Goal: Navigation & Orientation: Find specific page/section

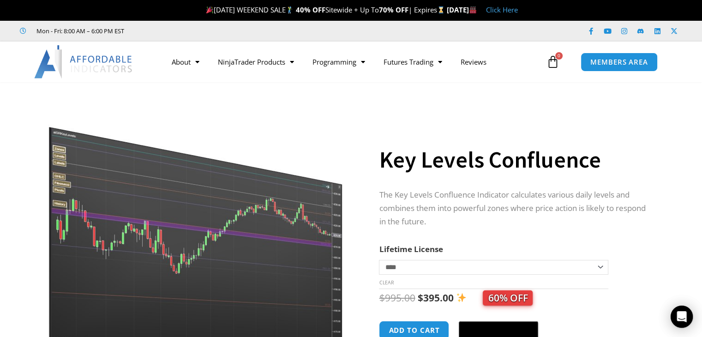
click at [99, 59] on img at bounding box center [83, 61] width 99 height 33
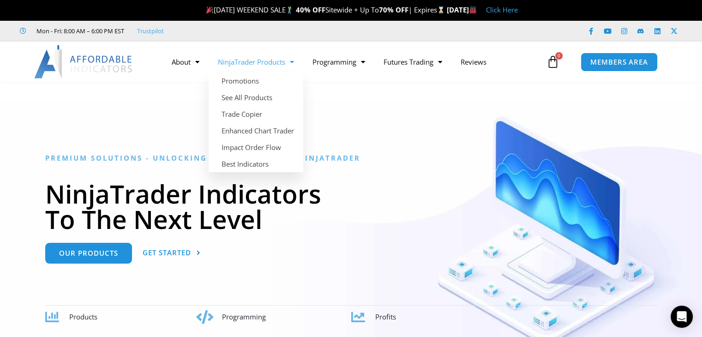
click at [243, 62] on link "NinjaTrader Products" at bounding box center [256, 61] width 95 height 21
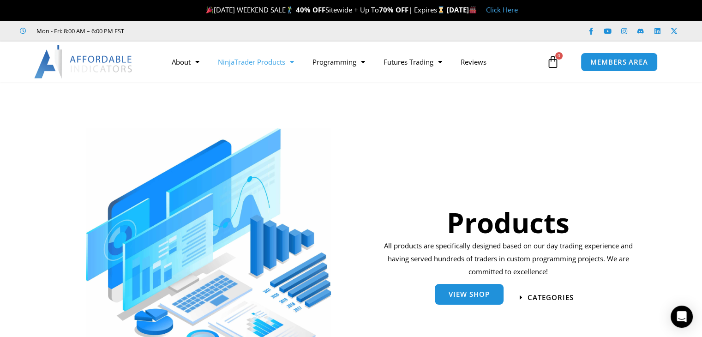
click at [471, 296] on span "View Shop" at bounding box center [469, 294] width 41 height 7
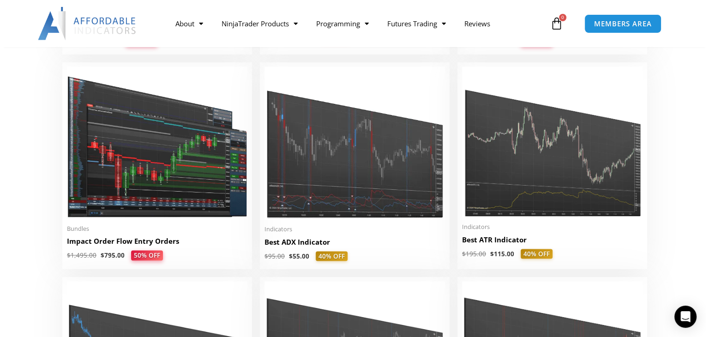
scroll to position [1934, 0]
